Goal: Task Accomplishment & Management: Manage account settings

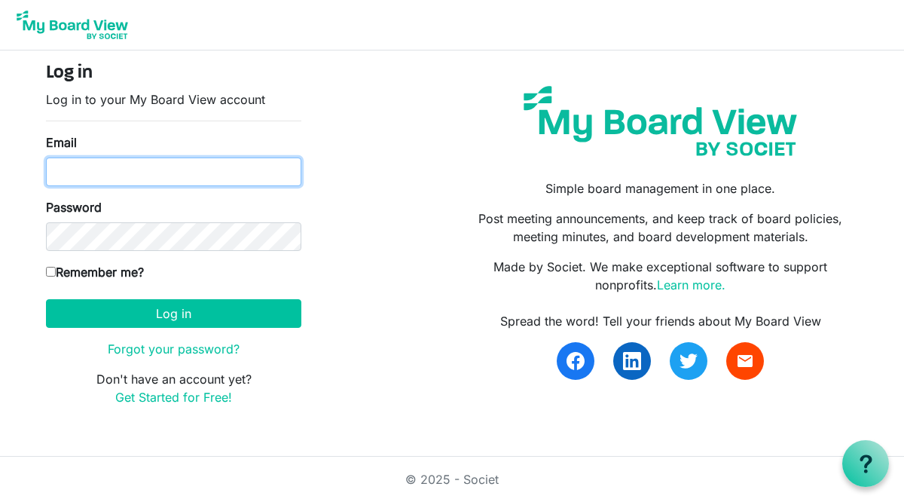
click at [155, 167] on input "Email" at bounding box center [173, 171] width 255 height 29
type input "susanne.greisbach@gmail.com"
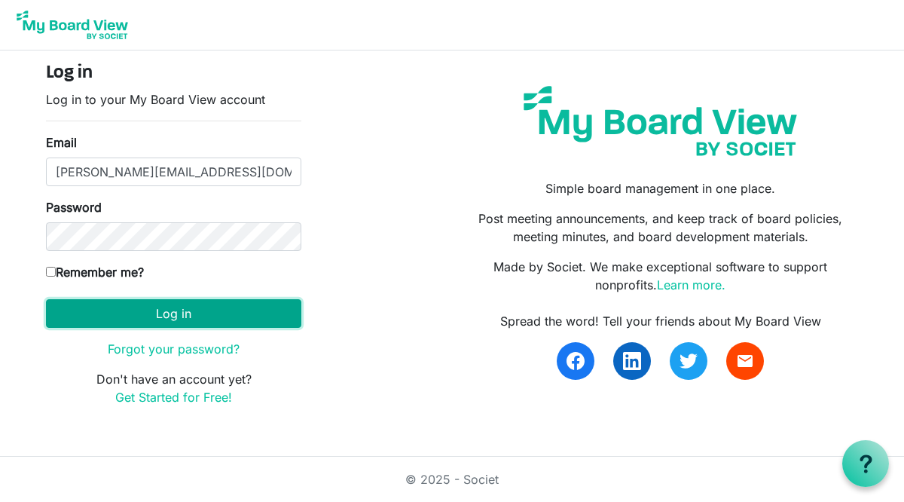
click at [199, 308] on button "Log in" at bounding box center [173, 313] width 255 height 29
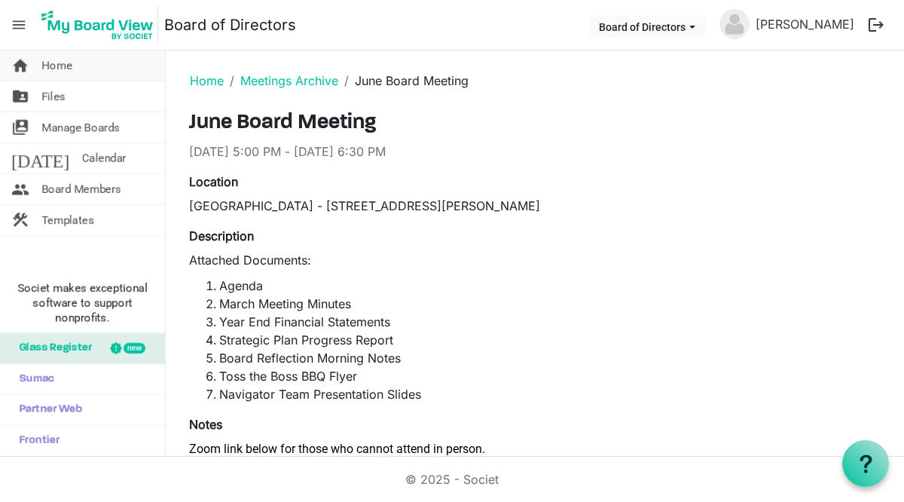
click at [32, 74] on link "home Home" at bounding box center [82, 65] width 165 height 30
